Goal: Task Accomplishment & Management: Complete application form

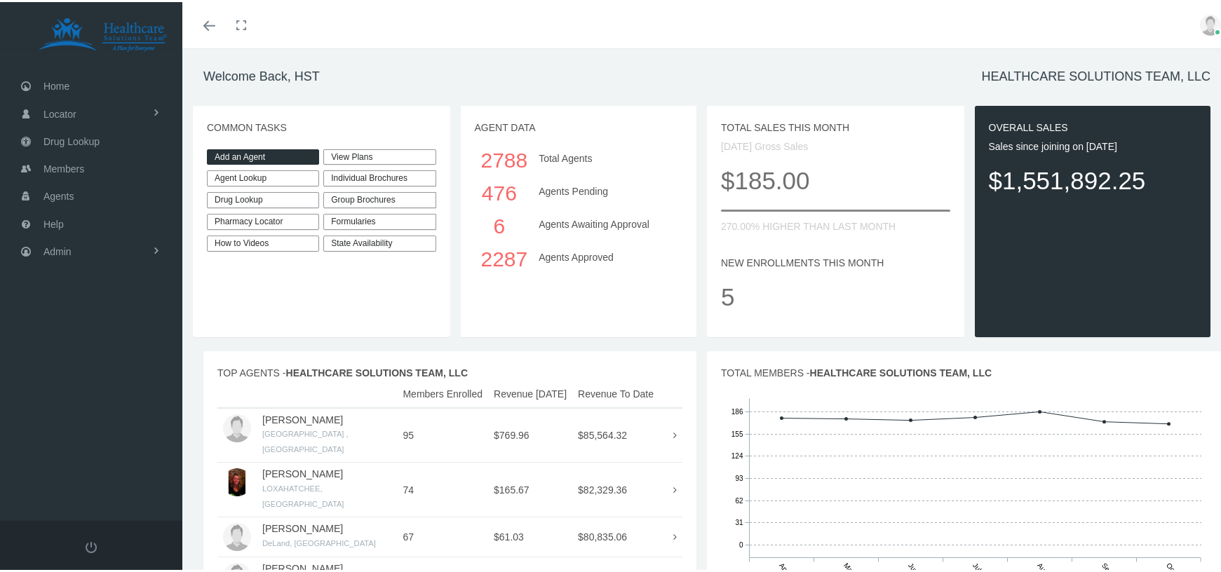
click at [266, 154] on link "Add an Agent" at bounding box center [263, 155] width 112 height 16
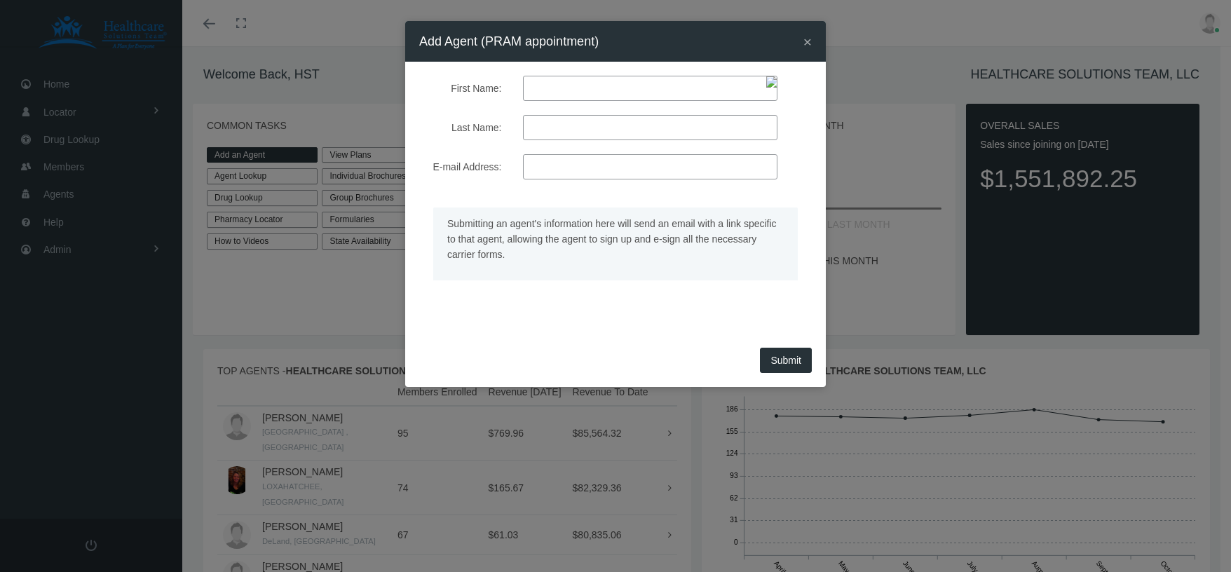
click at [588, 95] on input "First Name:" at bounding box center [650, 88] width 255 height 25
paste input "[PERSON_NAME]"
click at [614, 88] on input "[PERSON_NAME]" at bounding box center [650, 88] width 255 height 25
type input "[PERSON_NAME]"
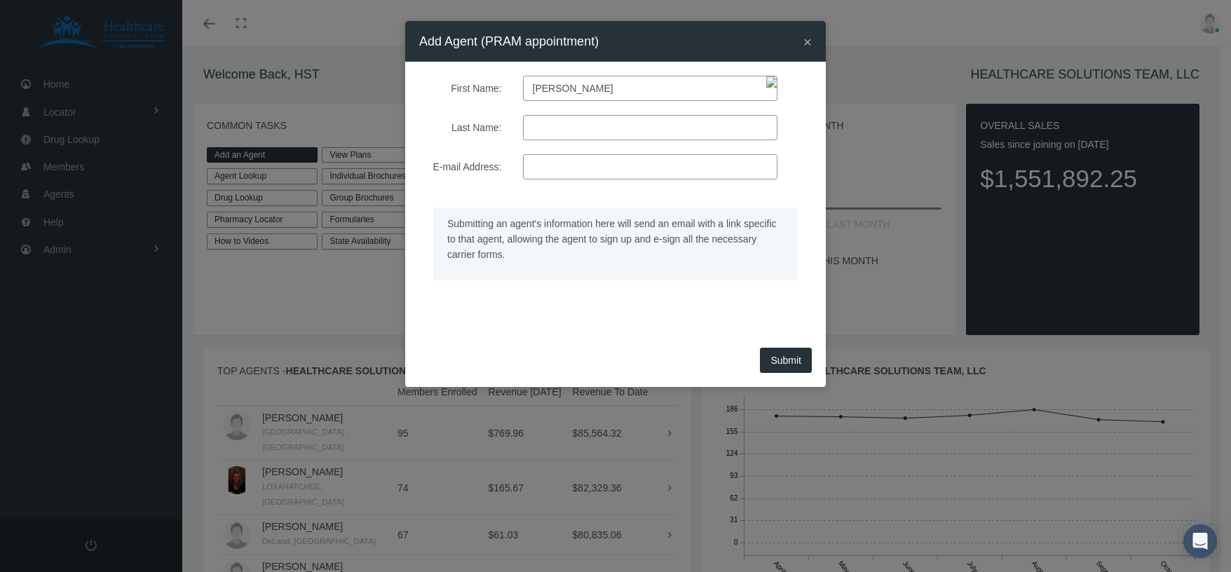
click at [536, 130] on input "Last Name:" at bounding box center [650, 127] width 255 height 25
paste input "[PERSON_NAME]"
type input "[PERSON_NAME]"
click at [471, 177] on label "E-mail Address:" at bounding box center [461, 166] width 104 height 25
click at [523, 177] on input "E-mail Address:" at bounding box center [650, 166] width 255 height 25
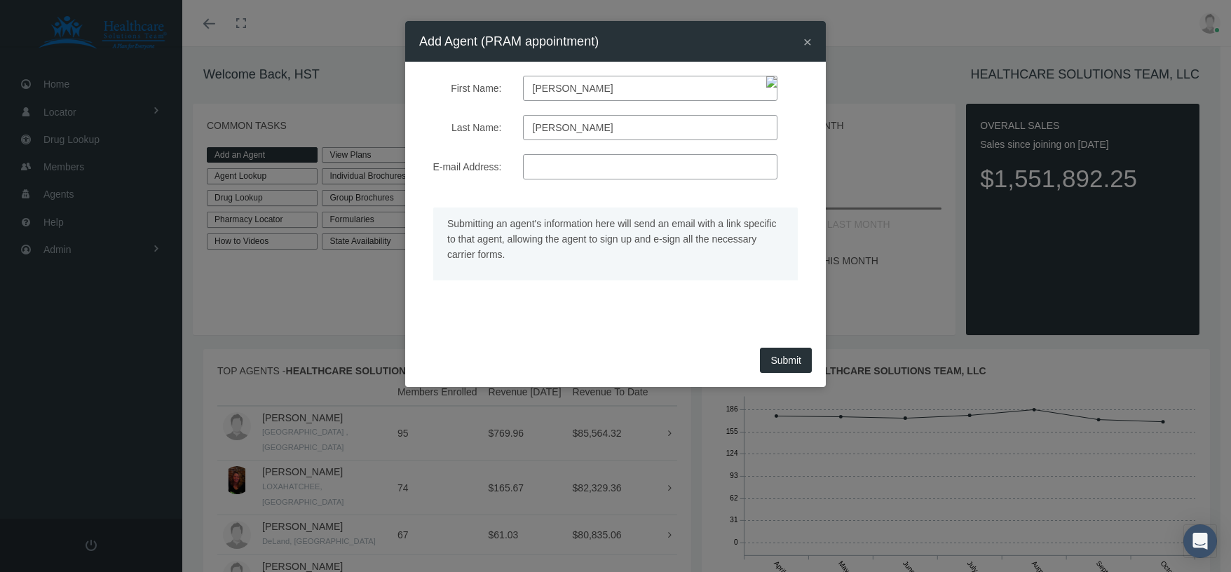
click at [548, 172] on input "E-mail Address:" at bounding box center [650, 166] width 255 height 25
paste input "[PERSON_NAME][EMAIL_ADDRESS][DOMAIN_NAME]"
type input "[PERSON_NAME][EMAIL_ADDRESS][DOMAIN_NAME]"
click at [494, 329] on div "First Name: [PERSON_NAME] Last Name: [PERSON_NAME] E-mail Address: [PERSON_NAME…" at bounding box center [615, 203] width 421 height 282
click at [777, 360] on button "Submit" at bounding box center [786, 360] width 52 height 25
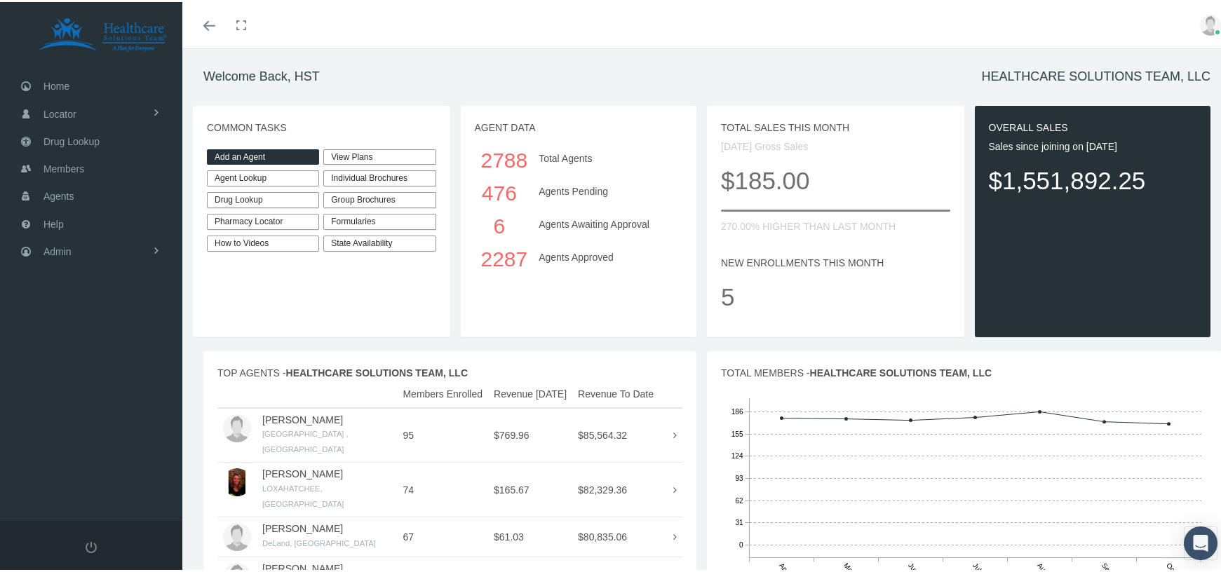
click at [239, 151] on link "Add an Agent" at bounding box center [263, 155] width 112 height 16
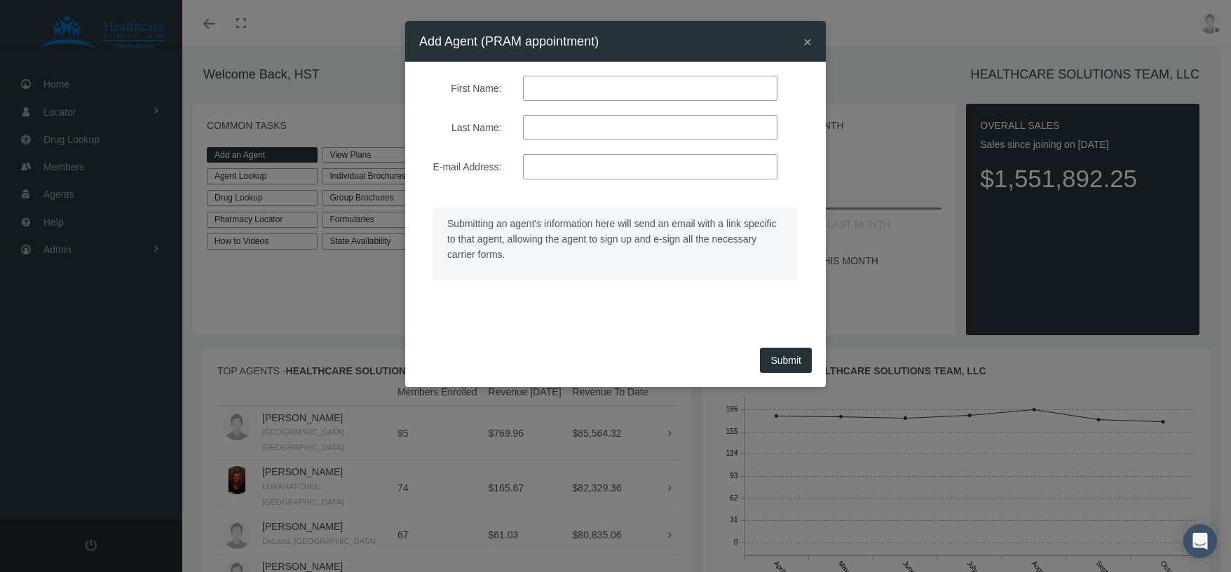
click at [609, 93] on input "First Name:" at bounding box center [650, 88] width 255 height 25
paste input "[PERSON_NAME]"
drag, startPoint x: 676, startPoint y: 88, endPoint x: 581, endPoint y: 93, distance: 95.5
click at [581, 93] on input "[PERSON_NAME]" at bounding box center [650, 88] width 255 height 25
type input "Marielys"
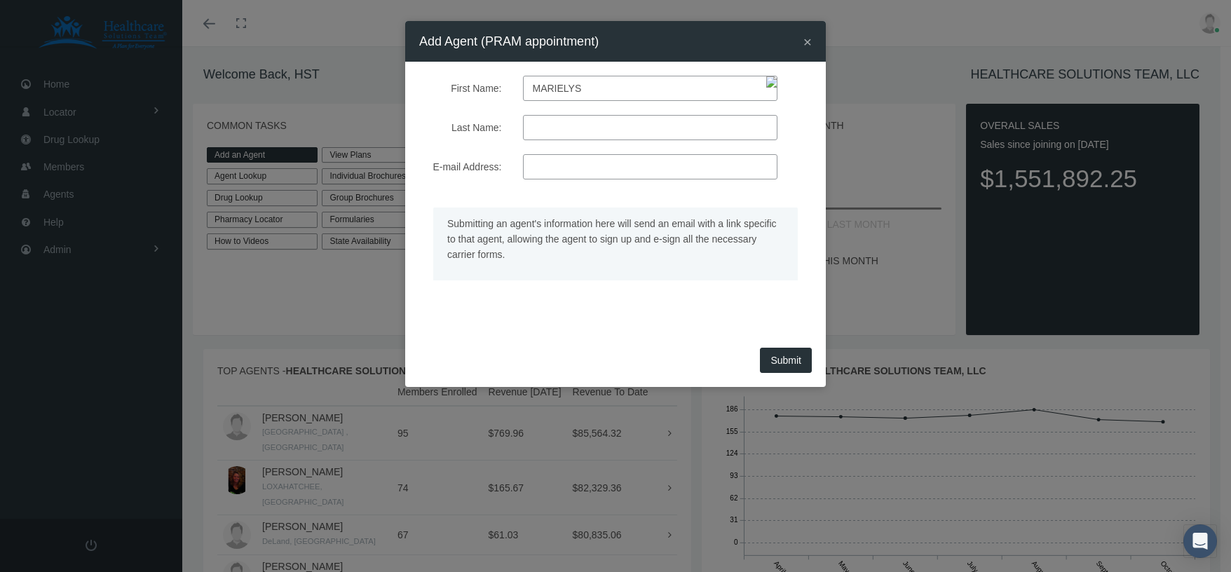
click at [574, 137] on input "Last Name:" at bounding box center [650, 127] width 255 height 25
paste input "[PERSON_NAME]"
type input "[PERSON_NAME]"
click at [595, 163] on input "E-mail Address:" at bounding box center [650, 166] width 255 height 25
paste input "[EMAIL_ADDRESS][DOMAIN_NAME]"
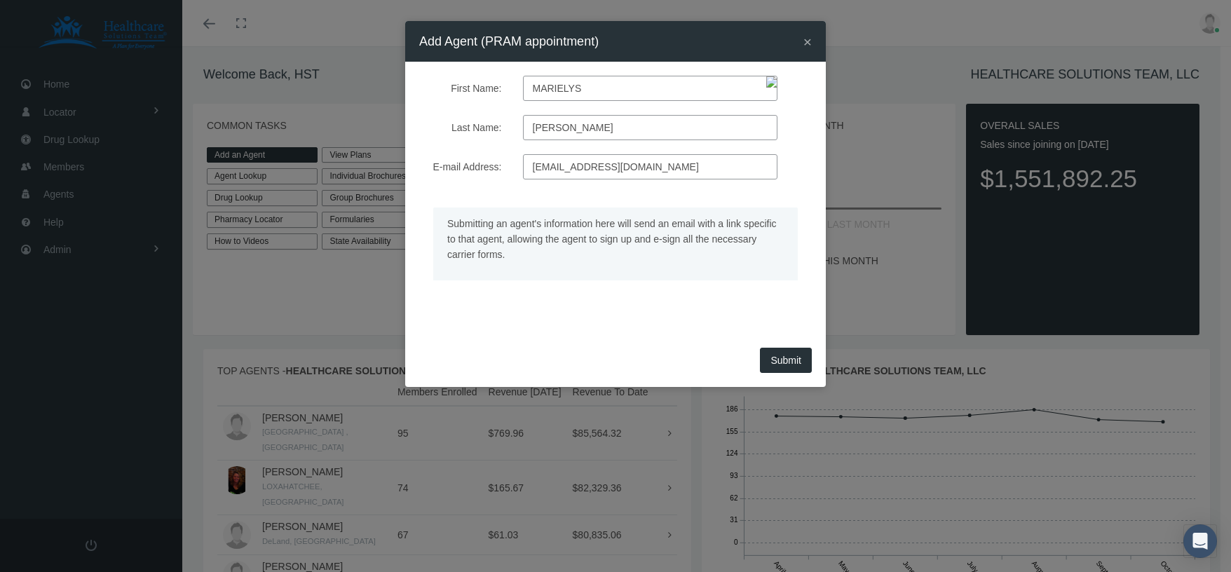
type input "[EMAIL_ADDRESS][DOMAIN_NAME]"
click at [450, 193] on form "First Name: Marielys Last Name: [PERSON_NAME] E-mail Address: [EMAIL_ADDRESS][D…" at bounding box center [615, 196] width 393 height 240
click at [801, 356] on button "Submit" at bounding box center [786, 360] width 52 height 25
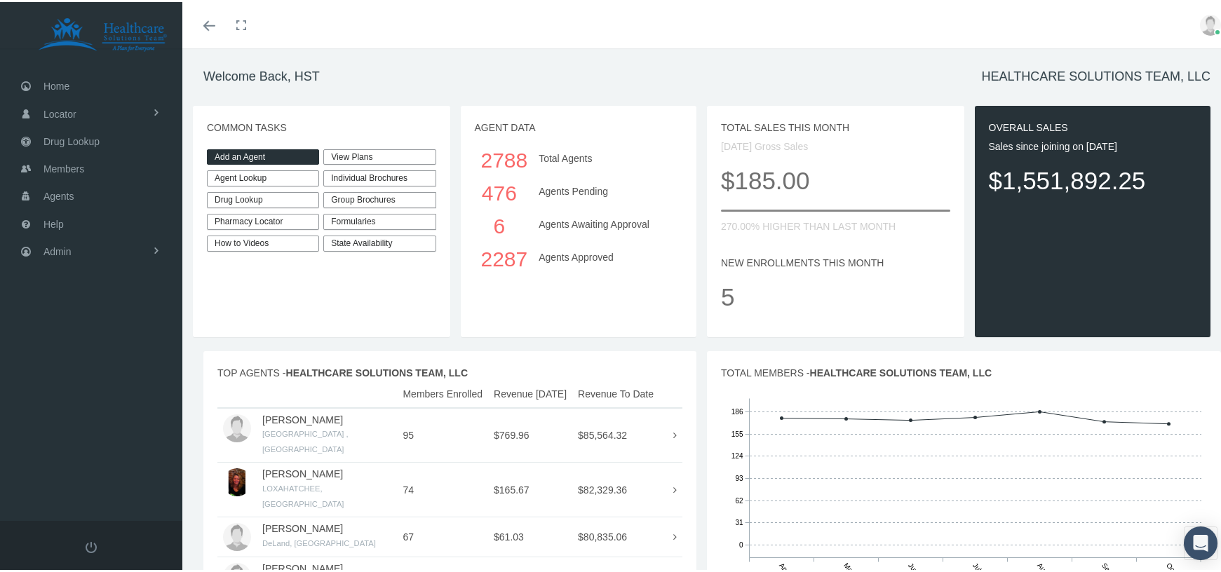
click at [267, 150] on link "Add an Agent" at bounding box center [263, 155] width 112 height 16
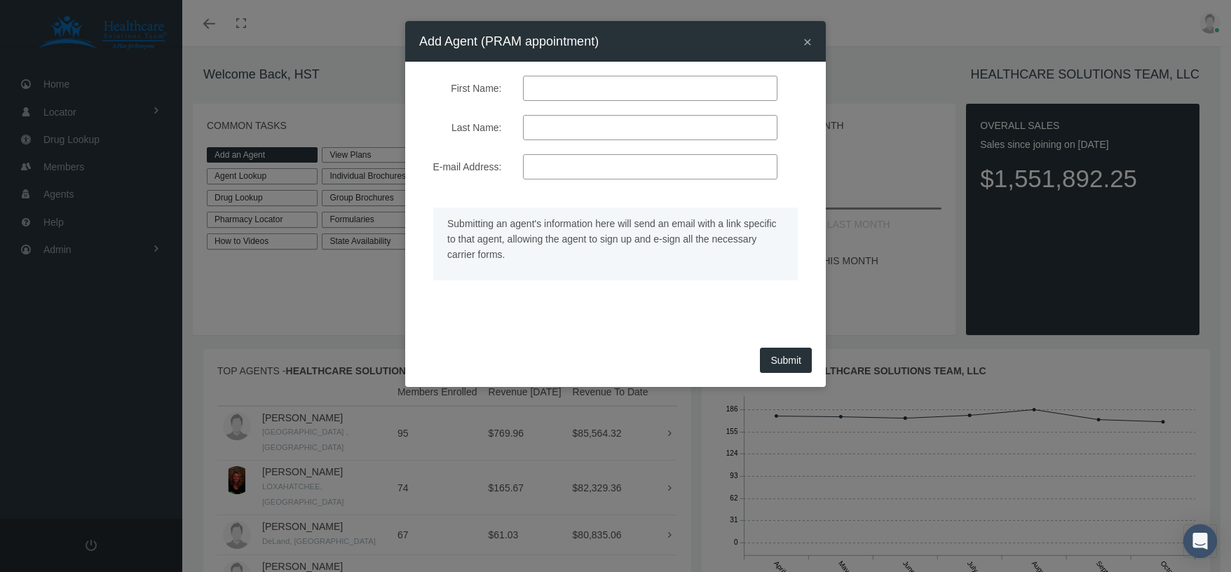
click at [544, 91] on input "First Name:" at bounding box center [650, 88] width 255 height 25
paste input "[PERSON_NAME]"
click at [579, 93] on input "[PERSON_NAME]" at bounding box center [650, 88] width 255 height 25
type input "Amber"
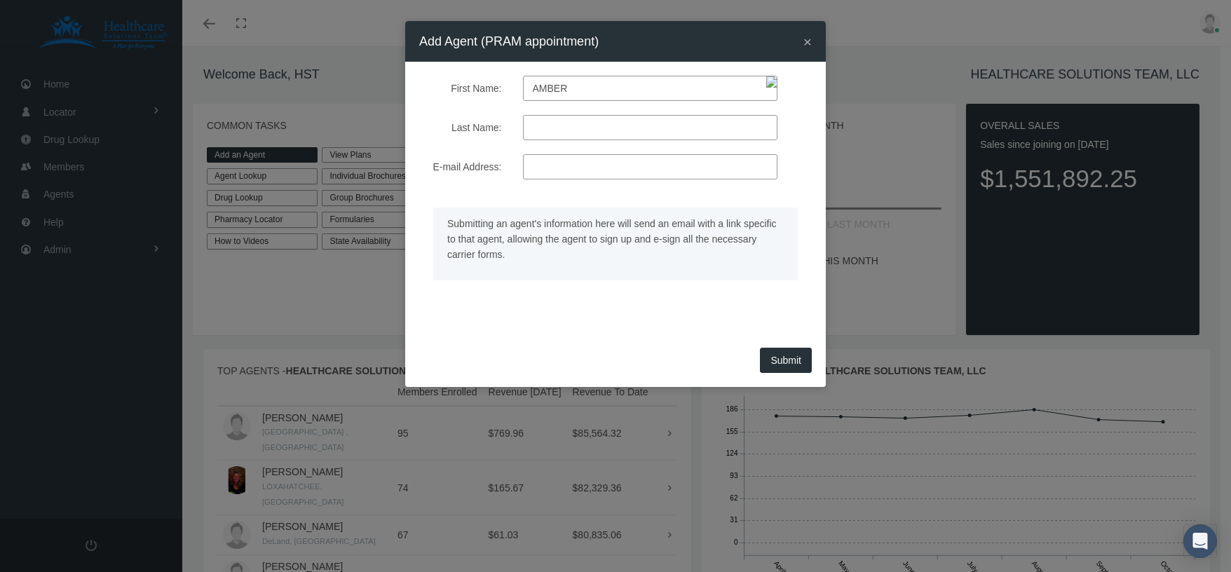
click at [543, 119] on input "Last Name:" at bounding box center [650, 127] width 255 height 25
paste input "[PERSON_NAME]"
type input "[PERSON_NAME]"
click at [588, 168] on input "E-mail Address:" at bounding box center [650, 166] width 255 height 25
paste input "[EMAIL_ADDRESS][DOMAIN_NAME]"
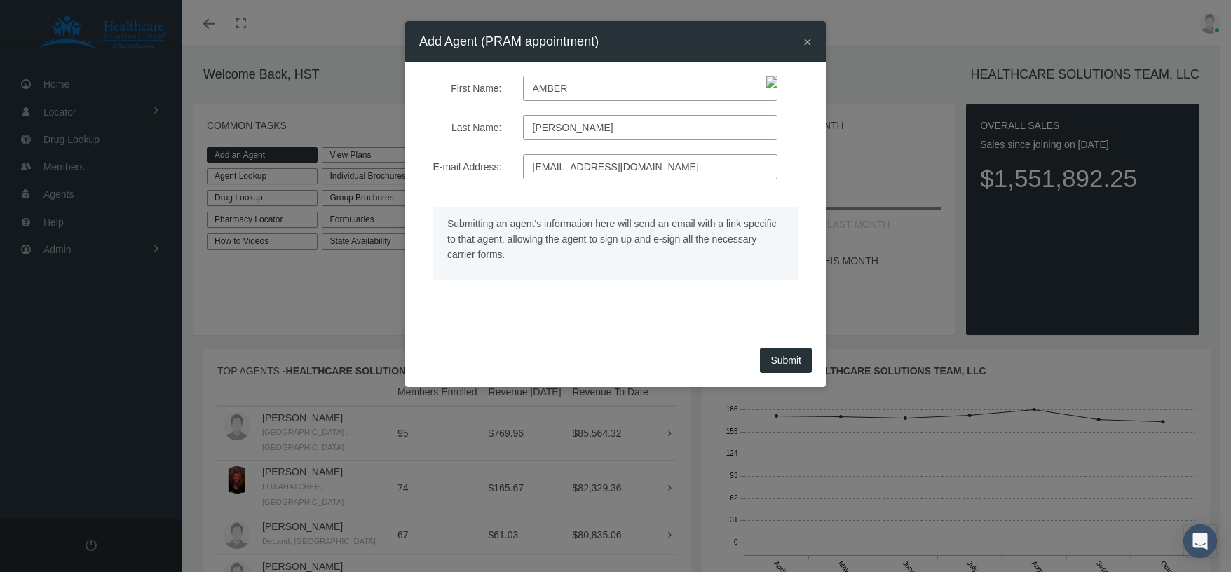
type input "[EMAIL_ADDRESS][DOMAIN_NAME]"
click at [472, 191] on form "First Name: Amber Last Name: [PERSON_NAME] E-mail Address: [EMAIL_ADDRESS][DOMA…" at bounding box center [615, 196] width 393 height 240
click at [776, 356] on button "Submit" at bounding box center [786, 360] width 52 height 25
